Goal: Information Seeking & Learning: Learn about a topic

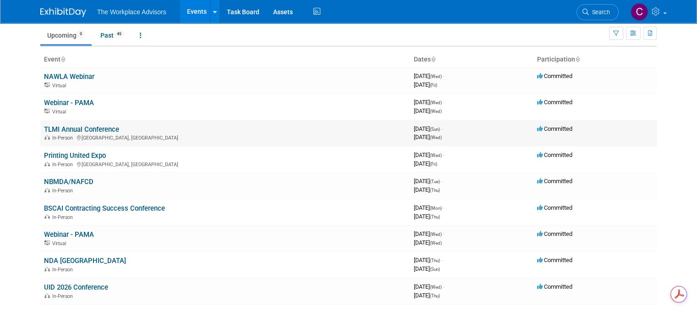
click at [83, 125] on link "TLMI Annual Conference" at bounding box center [81, 129] width 75 height 8
click at [74, 153] on link "Printing United Expo" at bounding box center [75, 155] width 62 height 8
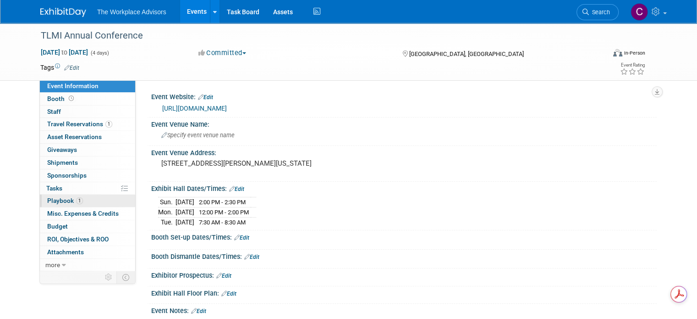
click at [53, 199] on span "Playbook 1" at bounding box center [65, 200] width 36 height 7
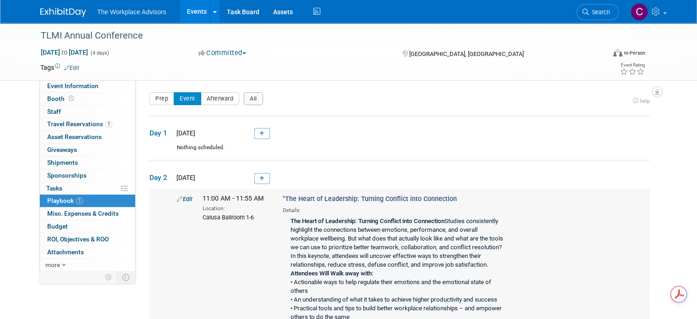
scroll to position [46, 0]
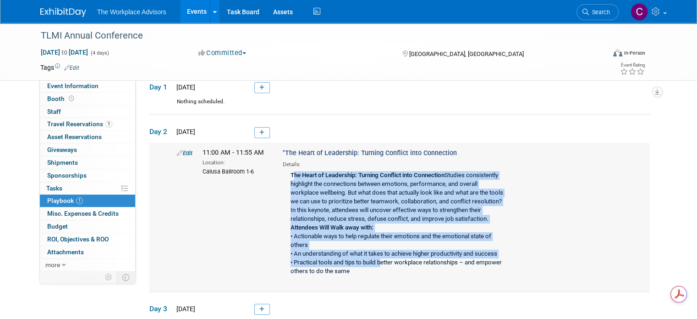
drag, startPoint x: 290, startPoint y: 172, endPoint x: 377, endPoint y: 261, distance: 124.8
click at [377, 261] on div "The Heart of Leadership: Turning Conflict into Connection Studies consistently …" at bounding box center [396, 223] width 227 height 111
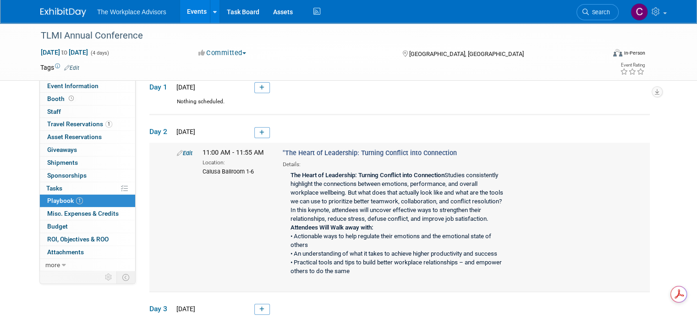
click at [276, 172] on div ""The Heart of Leadership: Turning Conflict into Connection Details: The Heart o…" at bounding box center [396, 213] width 241 height 131
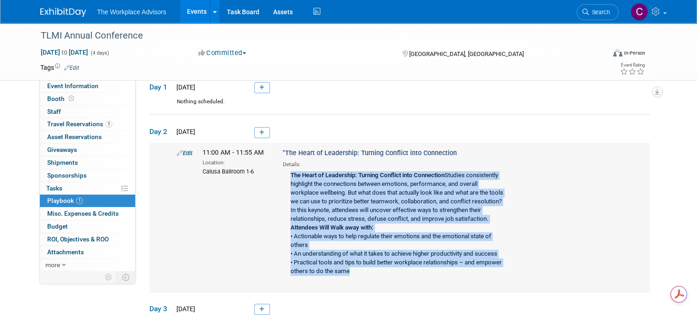
drag, startPoint x: 287, startPoint y: 172, endPoint x: 414, endPoint y: 276, distance: 164.5
click at [414, 276] on div "The Heart of Leadership: Turning Conflict into Connection Studies consistently …" at bounding box center [396, 223] width 227 height 111
copy div "The Heart of Leadership: Turning Conflict into Connection Studies consistently …"
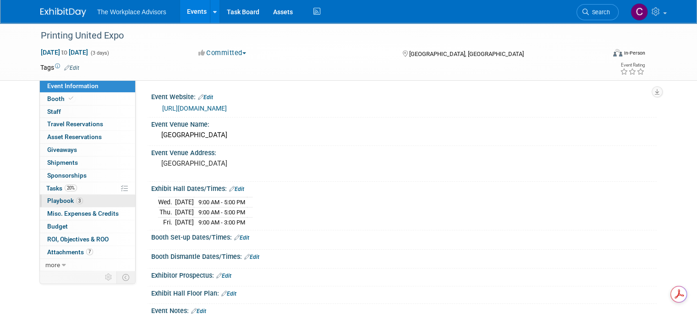
click at [47, 201] on span "Playbook 3" at bounding box center [65, 200] width 36 height 7
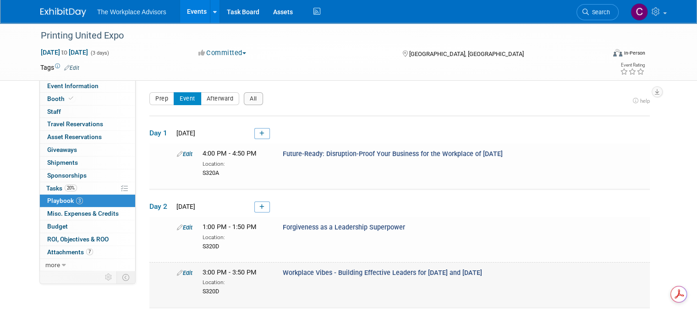
click at [351, 274] on span "Workplace Vibes - Building Effective Leaders for [DATE] and [DATE]" at bounding box center [382, 273] width 199 height 8
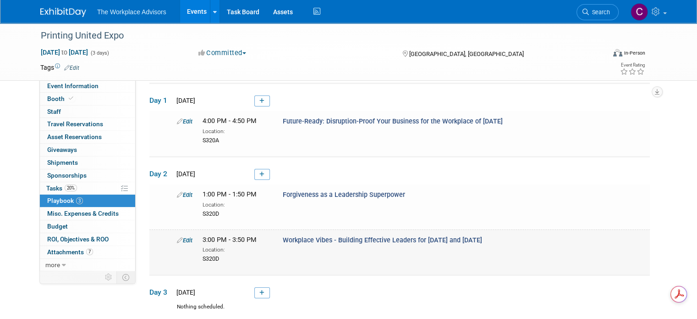
scroll to position [92, 0]
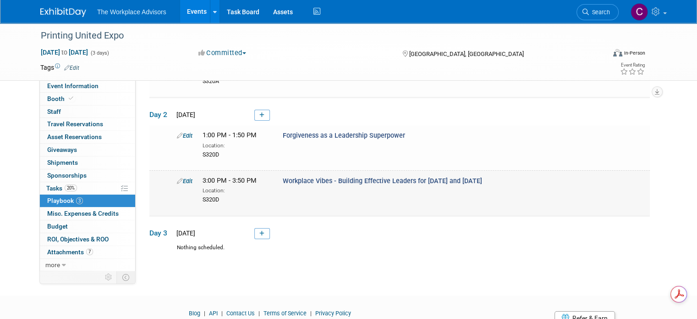
click at [214, 181] on span "3:00 PM - 3:50 PM" at bounding box center [230, 181] width 54 height 8
click at [305, 181] on span "Workplace Vibes - Building Effective Leaders for [DATE] and [DATE]" at bounding box center [382, 181] width 199 height 8
click at [335, 205] on td "Edit 3:00 PM - 3:50 PM Location: S320D Workplace Vibes - Building Effective Lea…" at bounding box center [399, 192] width 501 height 45
